Goal: Task Accomplishment & Management: Complete application form

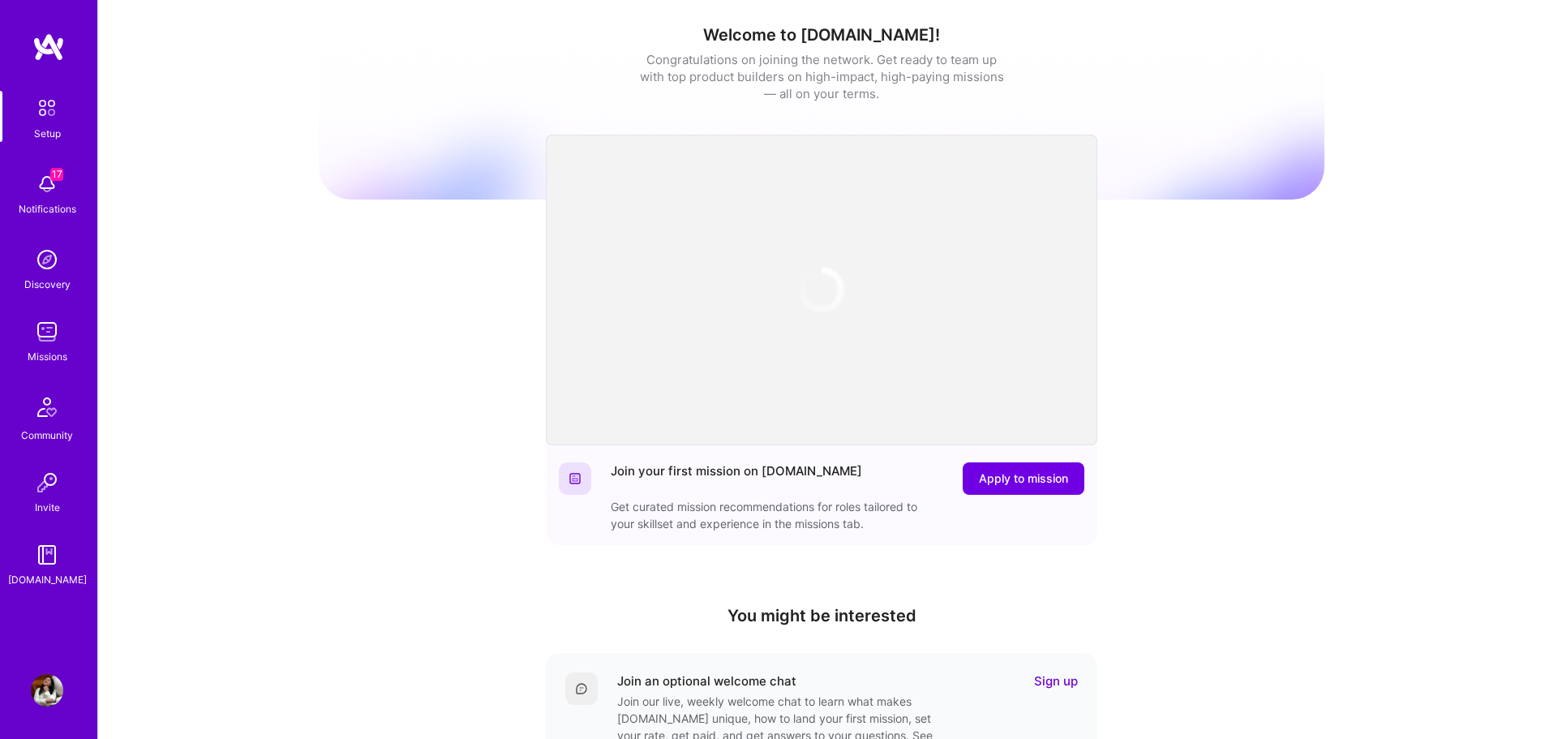
click at [58, 345] on img at bounding box center [47, 331] width 32 height 32
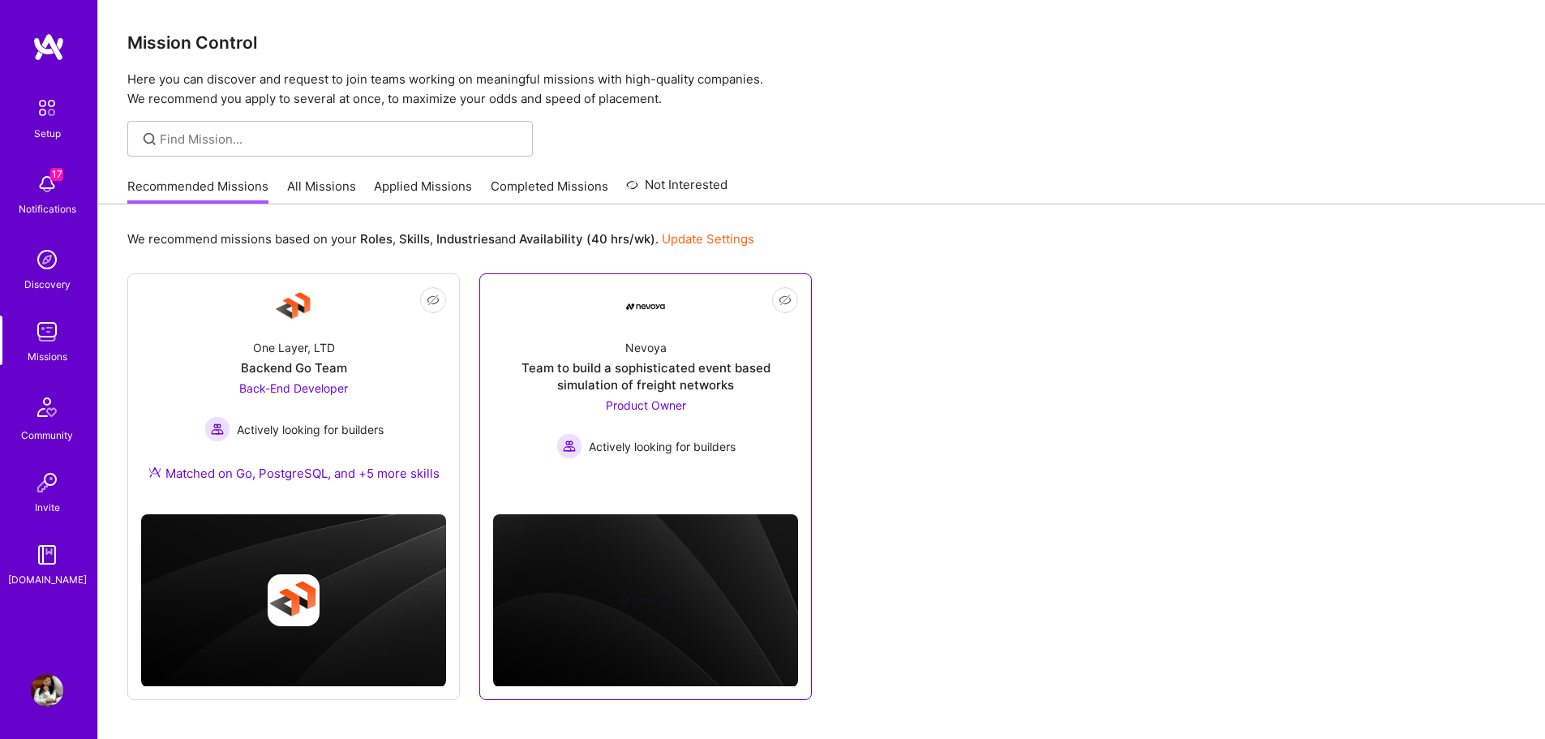
click at [743, 397] on div "Nevoya Team to build a sophisticated event based simulation of freight networks…" at bounding box center [645, 392] width 305 height 133
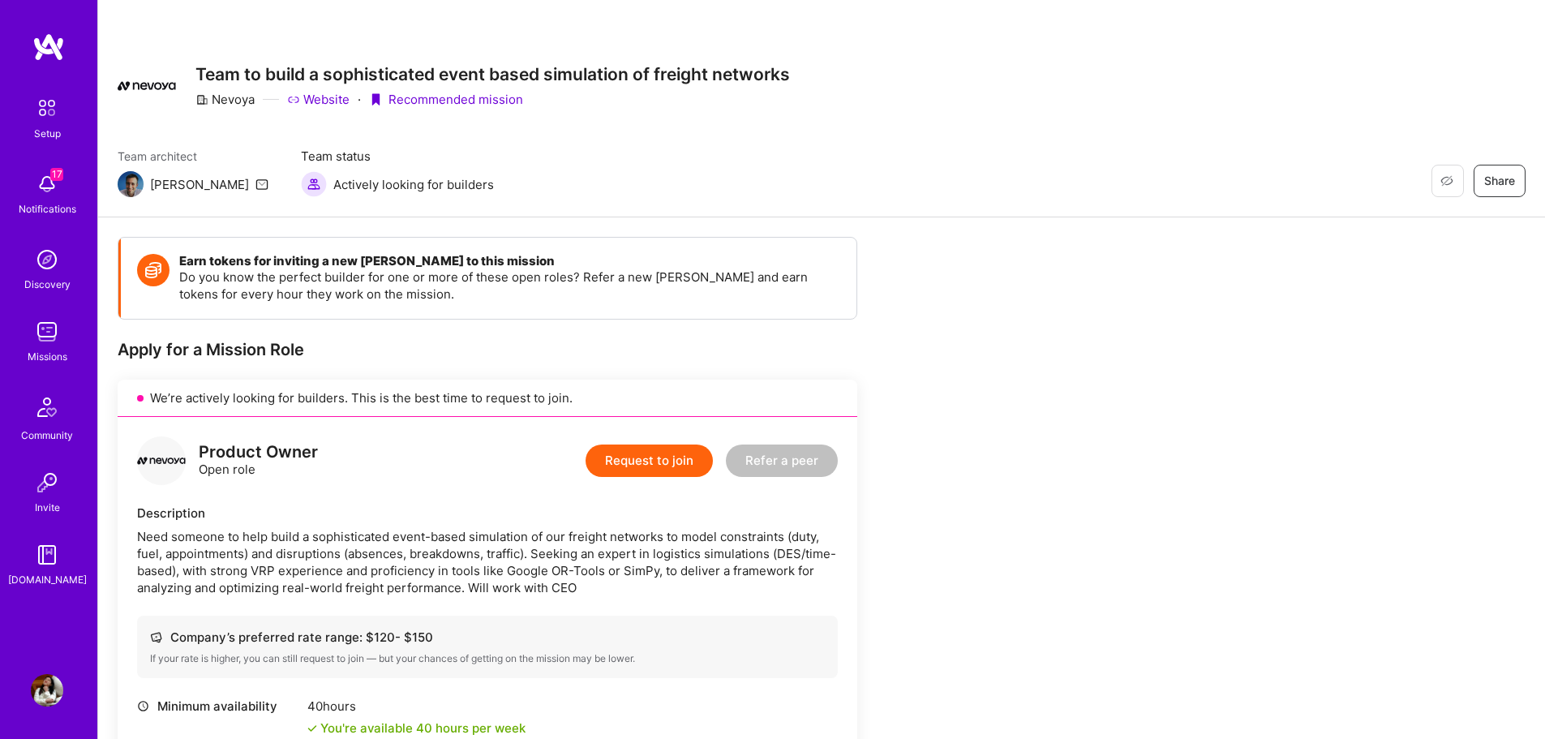
scroll to position [646, 0]
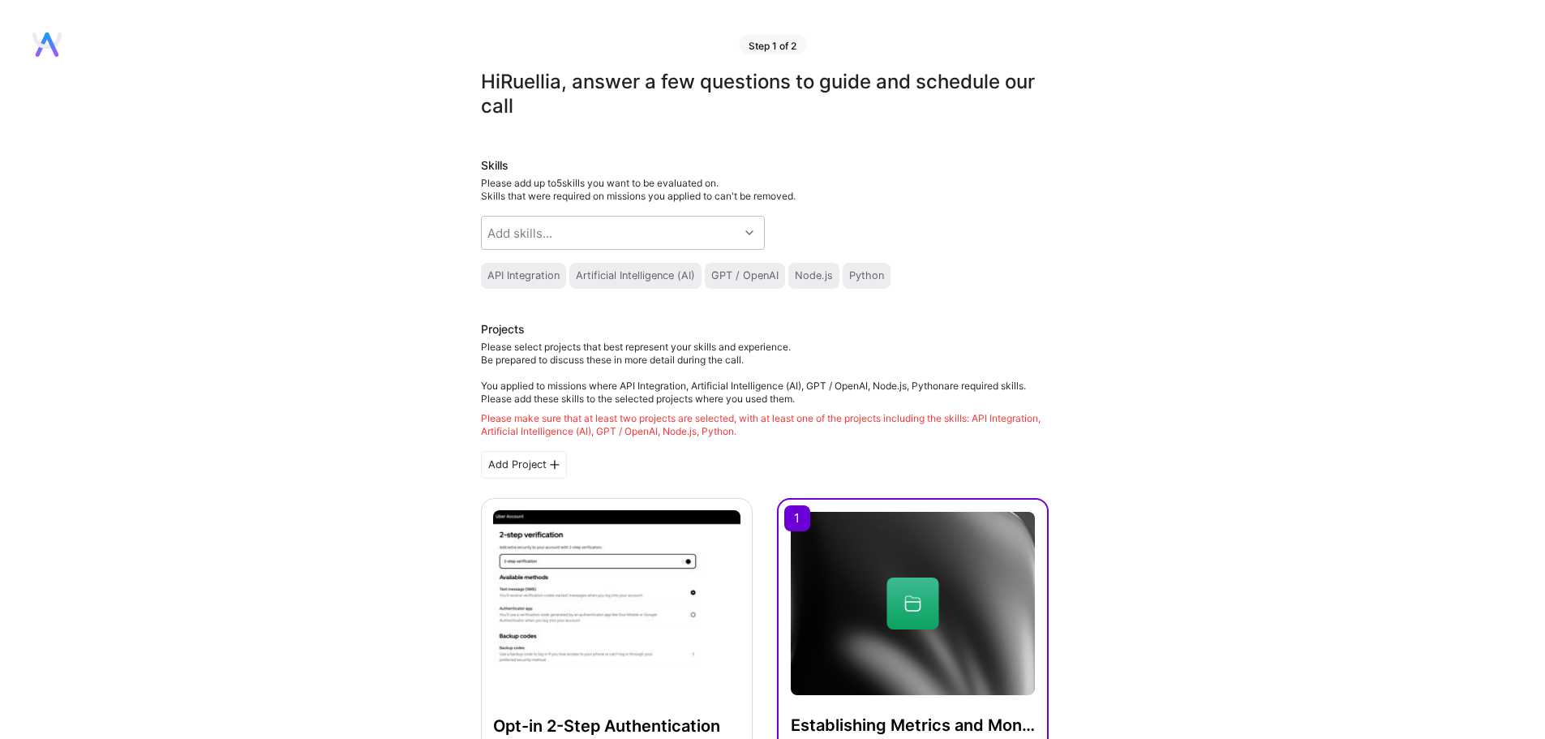
click at [546, 280] on div "API Integration" at bounding box center [523, 275] width 72 height 13
click at [618, 279] on div "Artificial Intelligence (AI)" at bounding box center [635, 275] width 119 height 13
click at [723, 268] on div "GPT / OpenAI" at bounding box center [745, 276] width 80 height 26
click at [853, 272] on div "Python" at bounding box center [866, 275] width 35 height 13
